Goal: Use online tool/utility: Use online tool/utility

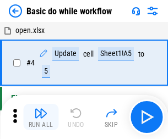
click at [41, 117] on img "button" at bounding box center [40, 113] width 13 height 13
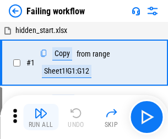
click at [41, 117] on img "button" at bounding box center [40, 113] width 13 height 13
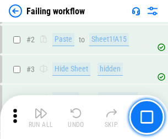
scroll to position [233, 0]
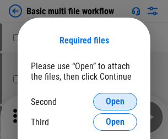
click at [115, 102] on span "Open" at bounding box center [115, 101] width 19 height 9
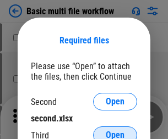
click at [115, 131] on span "Open" at bounding box center [115, 135] width 19 height 9
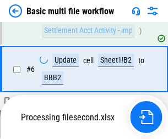
scroll to position [303, 0]
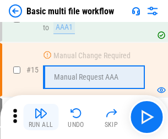
click at [41, 117] on img "button" at bounding box center [40, 113] width 13 height 13
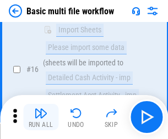
click at [41, 117] on img "button" at bounding box center [40, 113] width 13 height 13
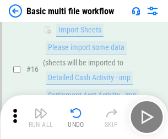
scroll to position [732, 0]
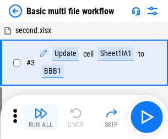
click at [41, 117] on img "button" at bounding box center [40, 113] width 13 height 13
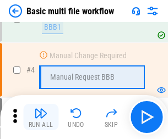
click at [41, 117] on img "button" at bounding box center [40, 113] width 13 height 13
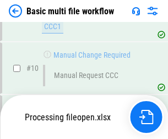
scroll to position [515, 0]
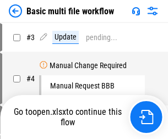
scroll to position [45, 0]
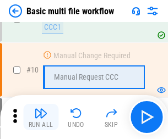
click at [41, 117] on img "button" at bounding box center [40, 113] width 13 height 13
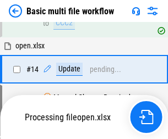
scroll to position [654, 0]
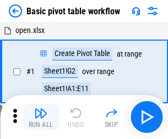
click at [41, 117] on img "button" at bounding box center [40, 113] width 13 height 13
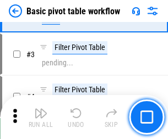
scroll to position [263, 0]
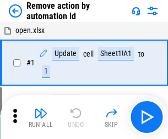
scroll to position [41, 0]
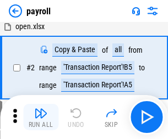
click at [41, 117] on img "button" at bounding box center [40, 113] width 13 height 13
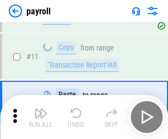
scroll to position [80, 0]
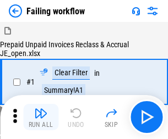
click at [41, 117] on img "button" at bounding box center [40, 113] width 13 height 13
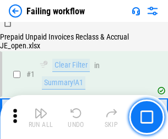
scroll to position [178, 0]
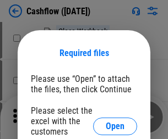
scroll to position [120, 0]
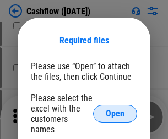
click at [115, 109] on span "Open" at bounding box center [115, 113] width 19 height 9
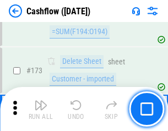
scroll to position [1164, 0]
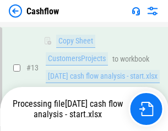
scroll to position [221, 0]
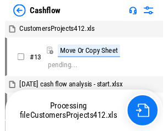
scroll to position [13, 0]
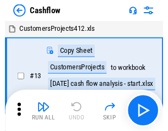
scroll to position [13, 0]
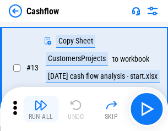
click at [41, 109] on img "button" at bounding box center [40, 104] width 13 height 13
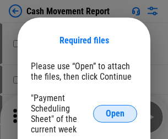
click at [115, 114] on span "Open" at bounding box center [115, 113] width 19 height 9
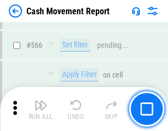
scroll to position [5038, 0]
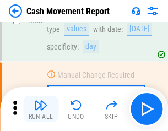
click at [41, 109] on img "button" at bounding box center [40, 104] width 13 height 13
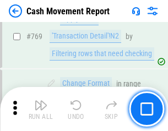
scroll to position [6108, 0]
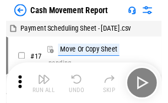
scroll to position [20, 0]
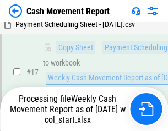
scroll to position [229, 0]
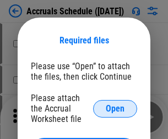
click at [115, 108] on span "Open" at bounding box center [115, 108] width 19 height 9
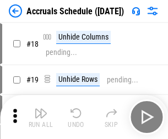
click at [41, 117] on img "button" at bounding box center [40, 113] width 13 height 13
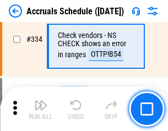
scroll to position [2273, 0]
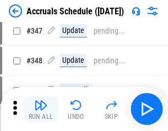
click at [41, 109] on img "button" at bounding box center [40, 104] width 13 height 13
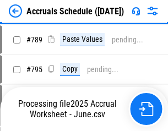
scroll to position [4618, 0]
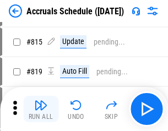
click at [41, 109] on img "button" at bounding box center [40, 104] width 13 height 13
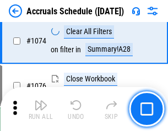
scroll to position [6584, 0]
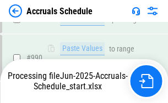
scroll to position [6245, 0]
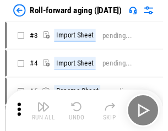
scroll to position [2, 0]
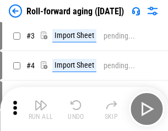
click at [41, 109] on img "button" at bounding box center [40, 104] width 13 height 13
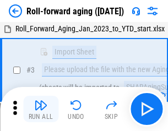
click at [41, 109] on img "button" at bounding box center [40, 104] width 13 height 13
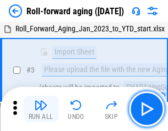
scroll to position [71, 0]
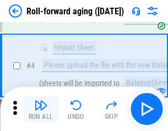
click at [41, 109] on img "button" at bounding box center [40, 104] width 13 height 13
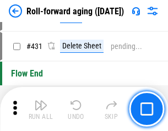
scroll to position [3812, 0]
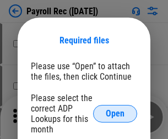
click at [115, 114] on span "Open" at bounding box center [115, 113] width 19 height 9
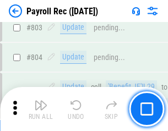
scroll to position [6984, 0]
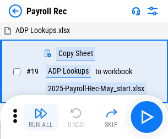
click at [41, 117] on img "button" at bounding box center [40, 113] width 13 height 13
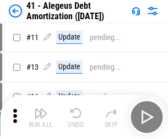
click at [41, 117] on img "button" at bounding box center [40, 113] width 13 height 13
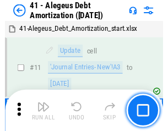
scroll to position [136, 0]
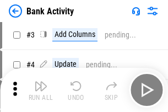
click at [41, 90] on img "button" at bounding box center [40, 85] width 13 height 13
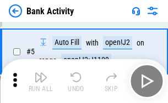
scroll to position [58, 0]
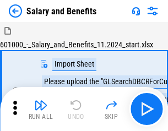
scroll to position [15, 0]
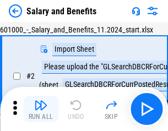
click at [41, 109] on img "button" at bounding box center [40, 104] width 13 height 13
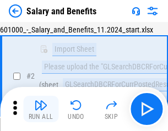
click at [41, 109] on img "button" at bounding box center [40, 104] width 13 height 13
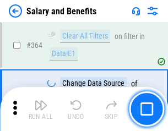
scroll to position [5177, 0]
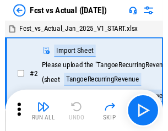
scroll to position [14, 0]
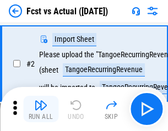
click at [41, 109] on img "button" at bounding box center [40, 104] width 13 height 13
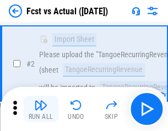
click at [41, 109] on img "button" at bounding box center [40, 104] width 13 height 13
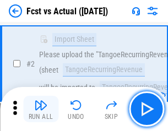
scroll to position [103, 0]
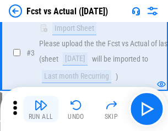
click at [41, 109] on img "button" at bounding box center [40, 104] width 13 height 13
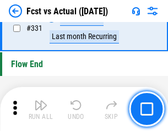
scroll to position [5262, 0]
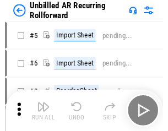
scroll to position [24, 0]
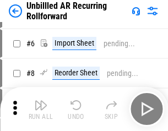
click at [41, 109] on img "button" at bounding box center [40, 104] width 13 height 13
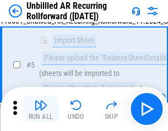
click at [41, 109] on img "button" at bounding box center [40, 104] width 13 height 13
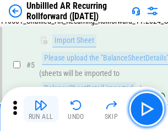
scroll to position [103, 0]
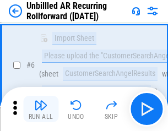
click at [41, 109] on img "button" at bounding box center [40, 104] width 13 height 13
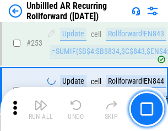
scroll to position [3734, 0]
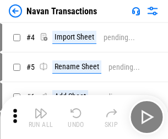
click at [41, 109] on img "button" at bounding box center [40, 113] width 13 height 13
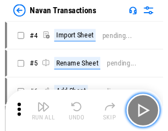
scroll to position [18, 0]
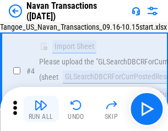
click at [41, 109] on img "button" at bounding box center [40, 104] width 13 height 13
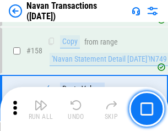
scroll to position [3564, 0]
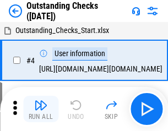
click at [41, 109] on img "button" at bounding box center [40, 104] width 13 height 13
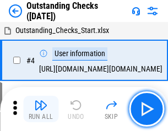
scroll to position [46, 0]
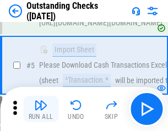
click at [41, 109] on img "button" at bounding box center [40, 104] width 13 height 13
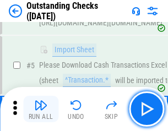
scroll to position [115, 0]
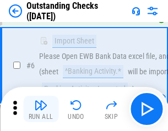
click at [41, 109] on img "button" at bounding box center [40, 104] width 13 height 13
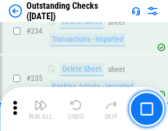
scroll to position [3338, 0]
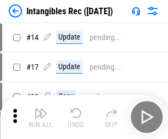
click at [41, 117] on img "button" at bounding box center [40, 113] width 13 height 13
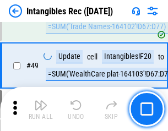
scroll to position [428, 0]
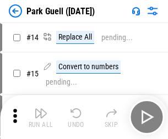
click at [41, 109] on img "button" at bounding box center [40, 113] width 13 height 13
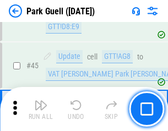
scroll to position [1375, 0]
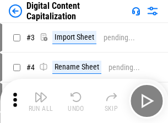
click at [41, 92] on img "button" at bounding box center [40, 96] width 13 height 13
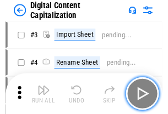
scroll to position [32, 0]
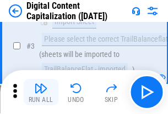
click at [41, 92] on img "button" at bounding box center [40, 88] width 13 height 13
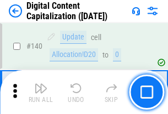
scroll to position [1166, 0]
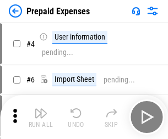
click at [41, 109] on img "button" at bounding box center [40, 113] width 13 height 13
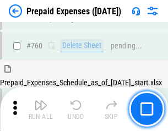
scroll to position [3047, 0]
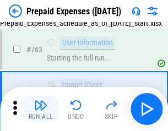
click at [41, 109] on img "button" at bounding box center [40, 104] width 13 height 13
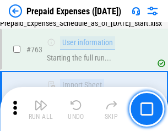
scroll to position [3112, 0]
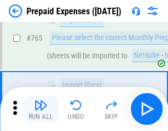
click at [41, 109] on img "button" at bounding box center [40, 104] width 13 height 13
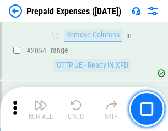
scroll to position [11491, 0]
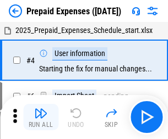
click at [41, 117] on img "button" at bounding box center [40, 113] width 13 height 13
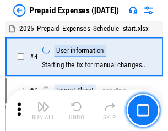
scroll to position [48, 0]
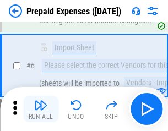
click at [41, 109] on img "button" at bounding box center [40, 104] width 13 height 13
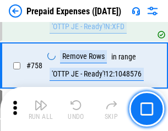
scroll to position [3917, 0]
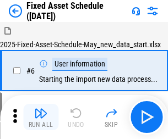
click at [41, 117] on img "button" at bounding box center [40, 113] width 13 height 13
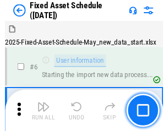
scroll to position [59, 0]
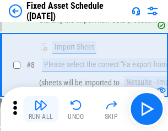
click at [41, 109] on img "button" at bounding box center [40, 104] width 13 height 13
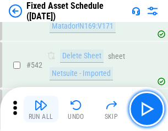
scroll to position [3919, 0]
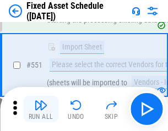
click at [41, 109] on img "button" at bounding box center [40, 104] width 13 height 13
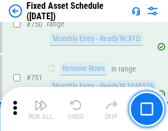
scroll to position [5359, 0]
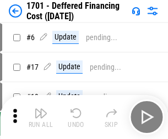
click at [41, 117] on img "button" at bounding box center [40, 113] width 13 height 13
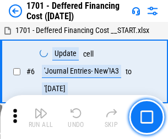
scroll to position [132, 0]
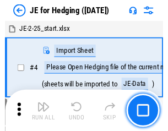
scroll to position [2, 0]
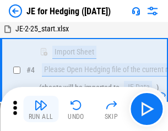
click at [41, 109] on img "button" at bounding box center [40, 104] width 13 height 13
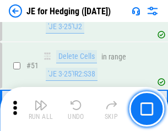
scroll to position [712, 0]
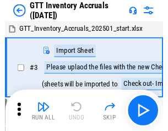
scroll to position [2, 0]
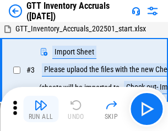
click at [41, 109] on img "button" at bounding box center [40, 104] width 13 height 13
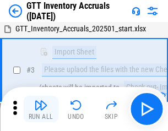
click at [41, 109] on img "button" at bounding box center [40, 104] width 13 height 13
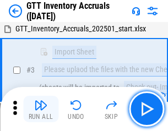
scroll to position [71, 0]
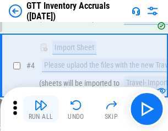
click at [41, 109] on img "button" at bounding box center [40, 104] width 13 height 13
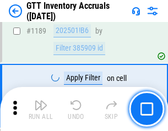
scroll to position [8976, 0]
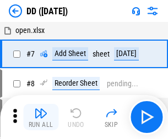
click at [41, 117] on img "button" at bounding box center [40, 113] width 13 height 13
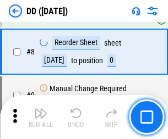
scroll to position [106, 0]
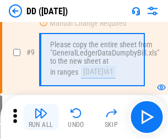
click at [41, 117] on img "button" at bounding box center [40, 113] width 13 height 13
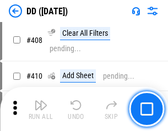
scroll to position [4918, 0]
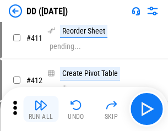
click at [41, 109] on img "button" at bounding box center [40, 104] width 13 height 13
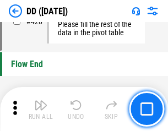
scroll to position [5261, 0]
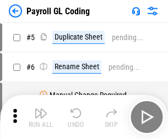
click at [41, 117] on img "button" at bounding box center [40, 113] width 13 height 13
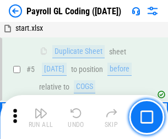
scroll to position [132, 0]
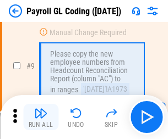
click at [41, 117] on img "button" at bounding box center [40, 113] width 13 height 13
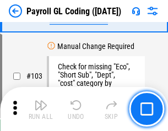
scroll to position [2579, 0]
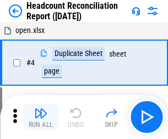
click at [41, 117] on img "button" at bounding box center [40, 113] width 13 height 13
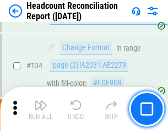
scroll to position [1321, 0]
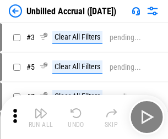
click at [41, 117] on img "button" at bounding box center [40, 113] width 13 height 13
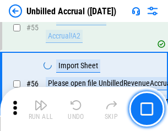
scroll to position [1148, 0]
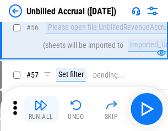
click at [41, 109] on img "button" at bounding box center [40, 104] width 13 height 13
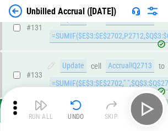
scroll to position [3274, 0]
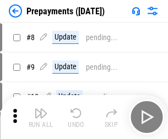
click at [41, 117] on img "button" at bounding box center [40, 113] width 13 height 13
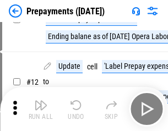
scroll to position [69, 0]
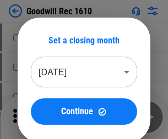
click at [41, 117] on img "button" at bounding box center [40, 113] width 13 height 13
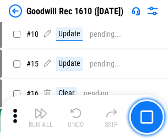
scroll to position [188, 0]
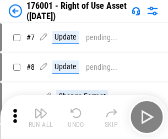
click at [41, 117] on img "button" at bounding box center [40, 113] width 13 height 13
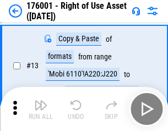
scroll to position [71, 0]
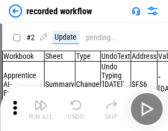
click at [41, 109] on img "button" at bounding box center [40, 104] width 13 height 13
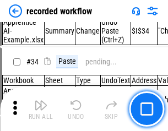
scroll to position [3436, 0]
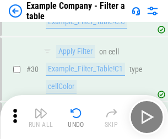
scroll to position [1006, 0]
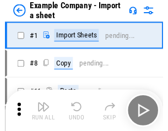
scroll to position [17, 0]
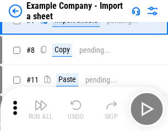
click at [41, 109] on img "button" at bounding box center [40, 104] width 13 height 13
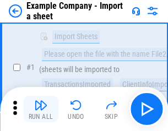
click at [41, 109] on img "button" at bounding box center [40, 104] width 13 height 13
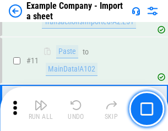
scroll to position [243, 0]
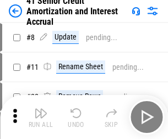
click at [41, 109] on img "button" at bounding box center [40, 113] width 13 height 13
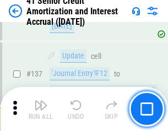
scroll to position [1009, 0]
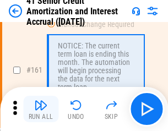
click at [41, 109] on img "button" at bounding box center [40, 104] width 13 height 13
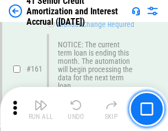
scroll to position [1176, 0]
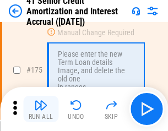
click at [41, 109] on img "button" at bounding box center [40, 104] width 13 height 13
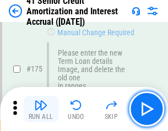
scroll to position [1287, 0]
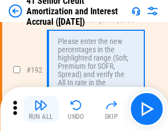
click at [41, 109] on img "button" at bounding box center [40, 104] width 13 height 13
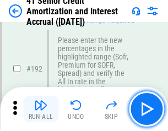
scroll to position [1403, 0]
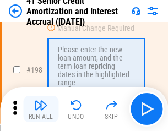
click at [41, 109] on img "button" at bounding box center [40, 104] width 13 height 13
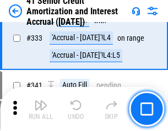
scroll to position [2808, 0]
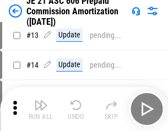
click at [41, 109] on img "button" at bounding box center [40, 104] width 13 height 13
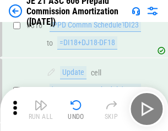
scroll to position [2052, 0]
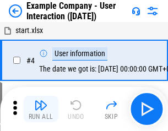
click at [41, 109] on img "button" at bounding box center [40, 104] width 13 height 13
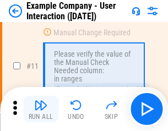
click at [41, 109] on img "button" at bounding box center [40, 104] width 13 height 13
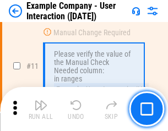
scroll to position [238, 0]
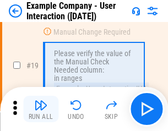
click at [41, 109] on img "button" at bounding box center [40, 104] width 13 height 13
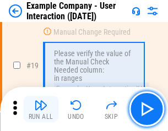
click at [41, 109] on img "button" at bounding box center [40, 104] width 13 height 13
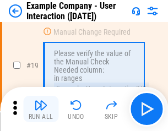
click at [41, 109] on img "button" at bounding box center [40, 104] width 13 height 13
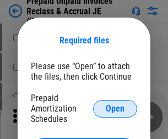
click at [115, 108] on span "Open" at bounding box center [115, 108] width 19 height 9
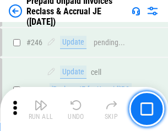
scroll to position [1484, 0]
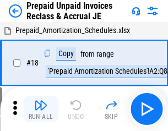
click at [41, 109] on img "button" at bounding box center [40, 104] width 13 height 13
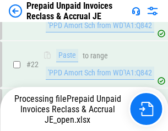
scroll to position [827, 0]
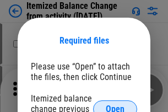
click at [115, 104] on span "Open" at bounding box center [115, 108] width 19 height 9
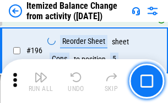
scroll to position [2116, 0]
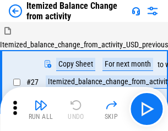
scroll to position [17, 0]
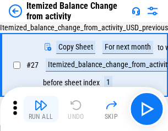
click at [41, 109] on img "button" at bounding box center [40, 104] width 13 height 13
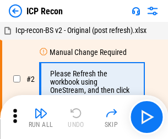
scroll to position [5, 0]
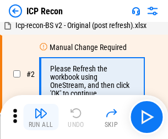
click at [41, 117] on img "button" at bounding box center [40, 113] width 13 height 13
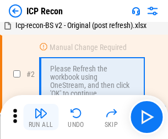
click at [41, 117] on img "button" at bounding box center [40, 113] width 13 height 13
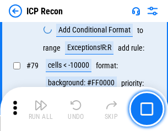
scroll to position [1077, 0]
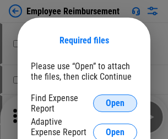
click at [115, 103] on span "Open" at bounding box center [115, 103] width 19 height 9
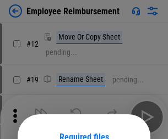
scroll to position [97, 0]
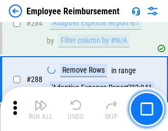
scroll to position [2988, 0]
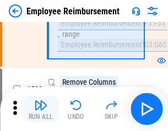
click at [41, 109] on img "button" at bounding box center [40, 104] width 13 height 13
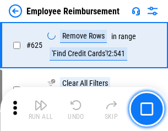
scroll to position [6582, 0]
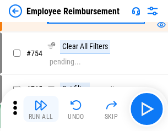
click at [41, 109] on img "button" at bounding box center [40, 104] width 13 height 13
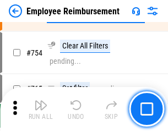
click at [41, 109] on img "button" at bounding box center [40, 104] width 13 height 13
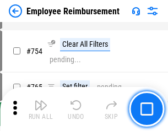
scroll to position [7712, 0]
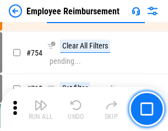
click at [41, 109] on img "button" at bounding box center [40, 104] width 13 height 13
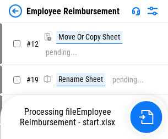
scroll to position [37, 0]
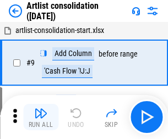
click at [41, 117] on img "button" at bounding box center [40, 113] width 13 height 13
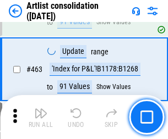
scroll to position [4813, 0]
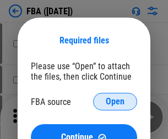
click at [115, 102] on span "Open" at bounding box center [115, 101] width 19 height 9
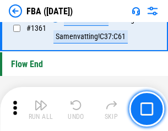
scroll to position [11806, 0]
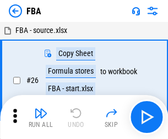
scroll to position [11, 0]
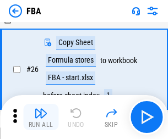
click at [41, 117] on img "button" at bounding box center [40, 113] width 13 height 13
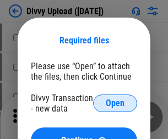
click at [115, 103] on span "Open" at bounding box center [115, 103] width 19 height 9
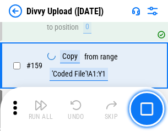
scroll to position [1138, 0]
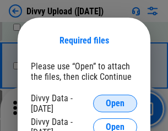
click at [115, 103] on span "Open" at bounding box center [115, 103] width 19 height 9
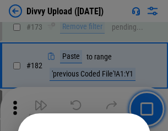
scroll to position [1234, 0]
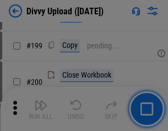
scroll to position [1598, 0]
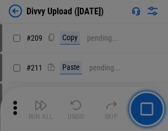
scroll to position [1867, 0]
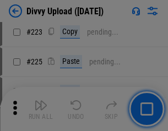
scroll to position [2194, 0]
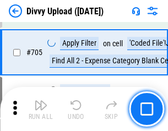
scroll to position [7520, 0]
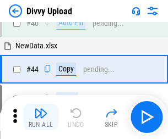
click at [41, 117] on img "button" at bounding box center [40, 113] width 13 height 13
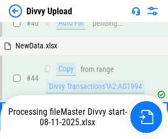
scroll to position [121, 0]
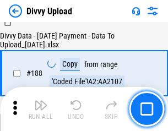
scroll to position [1294, 0]
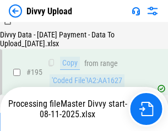
scroll to position [1536, 0]
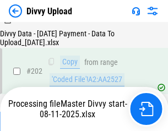
scroll to position [1779, 0]
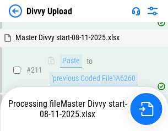
scroll to position [2124, 0]
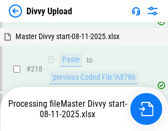
scroll to position [2367, 0]
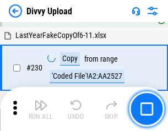
scroll to position [2728, 0]
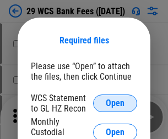
click at [115, 103] on span "Open" at bounding box center [115, 103] width 19 height 9
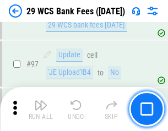
scroll to position [1071, 0]
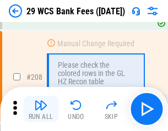
click at [41, 109] on img "button" at bounding box center [40, 104] width 13 height 13
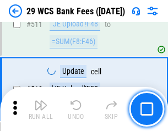
scroll to position [5531, 0]
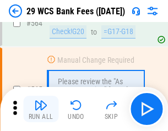
click at [41, 109] on img "button" at bounding box center [40, 104] width 13 height 13
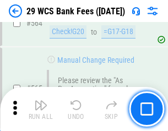
scroll to position [5945, 0]
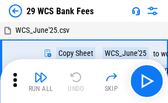
scroll to position [20, 0]
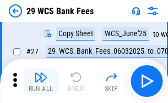
click at [41, 81] on img "button" at bounding box center [40, 77] width 13 height 13
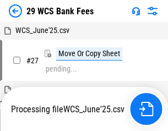
scroll to position [6, 0]
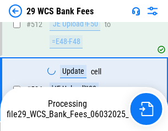
scroll to position [5803, 0]
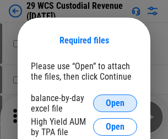
click at [115, 103] on span "Open" at bounding box center [115, 103] width 19 height 9
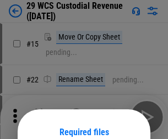
scroll to position [92, 0]
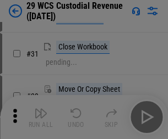
scroll to position [236, 0]
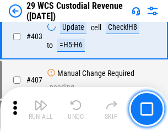
scroll to position [5091, 0]
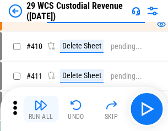
click at [41, 109] on img "button" at bounding box center [40, 104] width 13 height 13
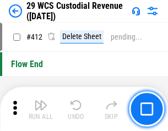
scroll to position [5250, 0]
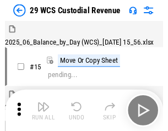
scroll to position [26, 0]
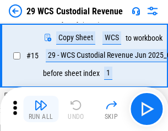
click at [41, 109] on img "button" at bounding box center [40, 104] width 13 height 13
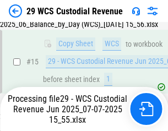
scroll to position [249, 0]
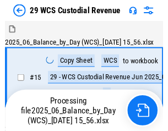
scroll to position [26, 0]
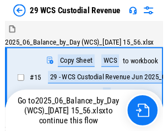
scroll to position [20, 0]
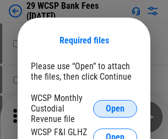
click at [115, 108] on span "Open" at bounding box center [115, 108] width 19 height 9
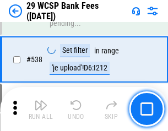
scroll to position [4224, 0]
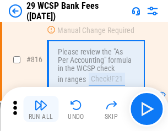
click at [41, 109] on img "button" at bounding box center [40, 104] width 13 height 13
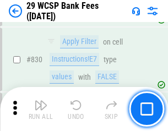
scroll to position [6975, 0]
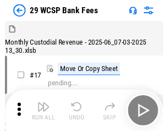
scroll to position [26, 0]
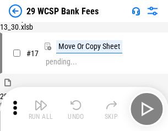
click at [41, 109] on img "button" at bounding box center [40, 104] width 13 height 13
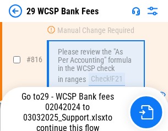
scroll to position [6759, 0]
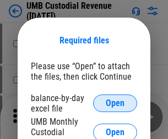
click at [115, 103] on span "Open" at bounding box center [115, 103] width 19 height 9
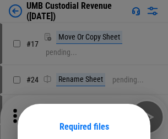
scroll to position [86, 0]
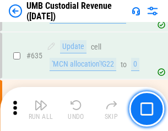
scroll to position [5753, 0]
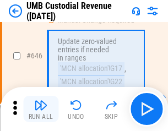
click at [41, 109] on img "button" at bounding box center [40, 104] width 13 height 13
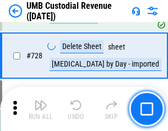
scroll to position [6781, 0]
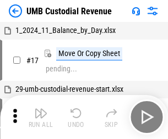
scroll to position [8, 0]
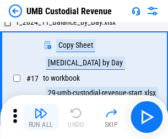
click at [41, 117] on img "button" at bounding box center [40, 113] width 13 height 13
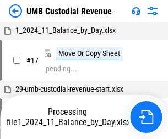
scroll to position [8, 0]
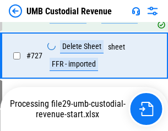
scroll to position [6756, 0]
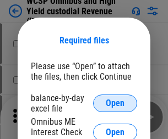
click at [115, 103] on span "Open" at bounding box center [115, 103] width 19 height 9
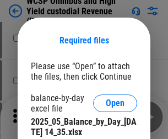
scroll to position [479, 0]
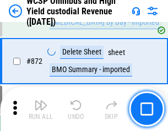
scroll to position [9304, 0]
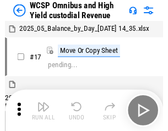
scroll to position [6, 0]
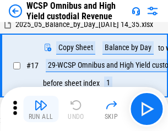
click at [41, 109] on img "button" at bounding box center [40, 104] width 13 height 13
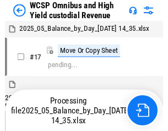
scroll to position [6, 0]
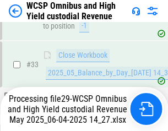
scroll to position [544, 0]
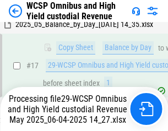
scroll to position [229, 0]
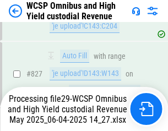
scroll to position [9080, 0]
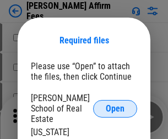
click at [115, 104] on span "Open" at bounding box center [115, 108] width 19 height 9
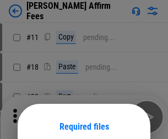
scroll to position [86, 0]
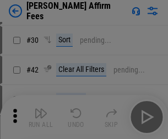
scroll to position [224, 0]
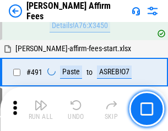
scroll to position [2989, 0]
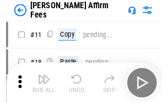
scroll to position [11, 0]
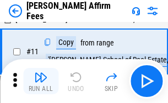
click at [41, 81] on img "button" at bounding box center [40, 77] width 13 height 13
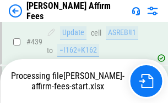
scroll to position [2883, 0]
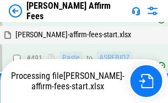
scroll to position [2947, 0]
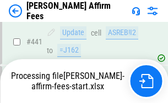
scroll to position [2883, 0]
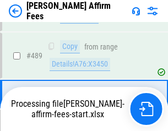
scroll to position [2869, 0]
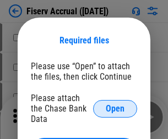
click at [115, 104] on span "Open" at bounding box center [115, 108] width 19 height 9
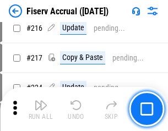
scroll to position [2903, 0]
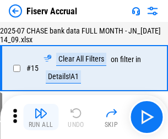
click at [41, 117] on img "button" at bounding box center [40, 113] width 13 height 13
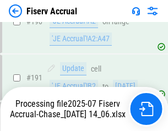
scroll to position [2962, 0]
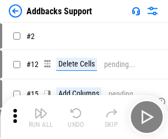
click at [41, 109] on img "button" at bounding box center [40, 113] width 13 height 13
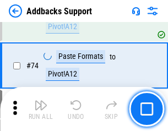
scroll to position [800, 0]
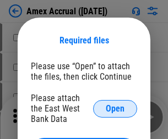
click at [115, 108] on span "Open" at bounding box center [115, 108] width 19 height 9
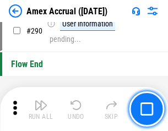
scroll to position [3423, 0]
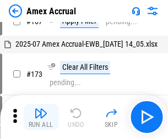
click at [41, 117] on img "button" at bounding box center [40, 113] width 13 height 13
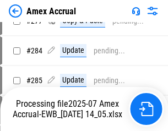
scroll to position [3411, 0]
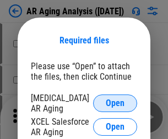
click at [115, 102] on span "Open" at bounding box center [115, 103] width 19 height 9
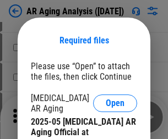
scroll to position [331, 0]
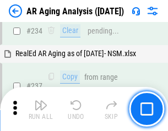
scroll to position [1704, 0]
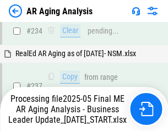
scroll to position [1737, 0]
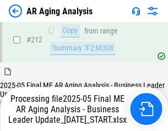
scroll to position [1691, 0]
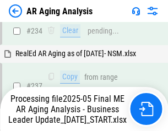
scroll to position [1737, 0]
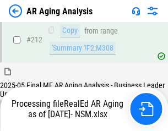
scroll to position [1653, 0]
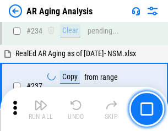
scroll to position [1691, 0]
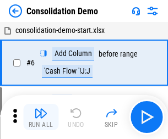
click at [41, 117] on img "button" at bounding box center [40, 113] width 13 height 13
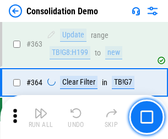
scroll to position [3684, 0]
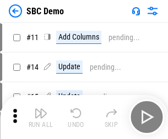
click at [41, 117] on img "button" at bounding box center [40, 113] width 13 height 13
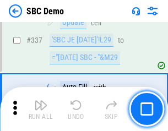
scroll to position [2892, 0]
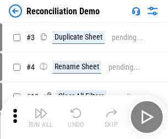
click at [41, 117] on img "button" at bounding box center [40, 113] width 13 height 13
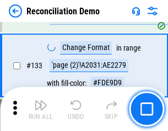
scroll to position [1305, 0]
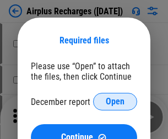
click at [115, 102] on span "Open" at bounding box center [115, 101] width 19 height 9
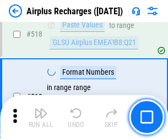
scroll to position [4730, 0]
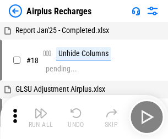
click at [41, 117] on img "button" at bounding box center [40, 113] width 13 height 13
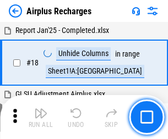
scroll to position [48, 0]
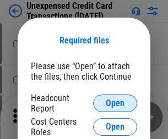
click at [115, 103] on span "Open" at bounding box center [115, 103] width 19 height 9
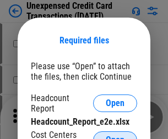
click at [115, 136] on span "Open" at bounding box center [115, 140] width 19 height 9
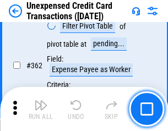
scroll to position [2827, 0]
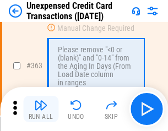
click at [41, 109] on img "button" at bounding box center [40, 104] width 13 height 13
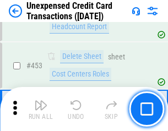
scroll to position [3749, 0]
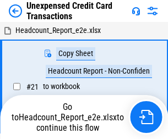
scroll to position [17, 0]
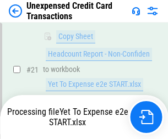
scroll to position [179, 0]
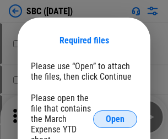
click at [115, 119] on span "Open" at bounding box center [115, 119] width 19 height 9
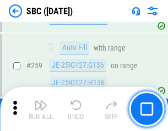
scroll to position [2148, 0]
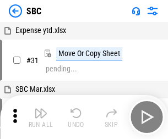
scroll to position [11, 0]
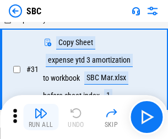
click at [41, 117] on img "button" at bounding box center [40, 113] width 13 height 13
